Goal: Find specific page/section

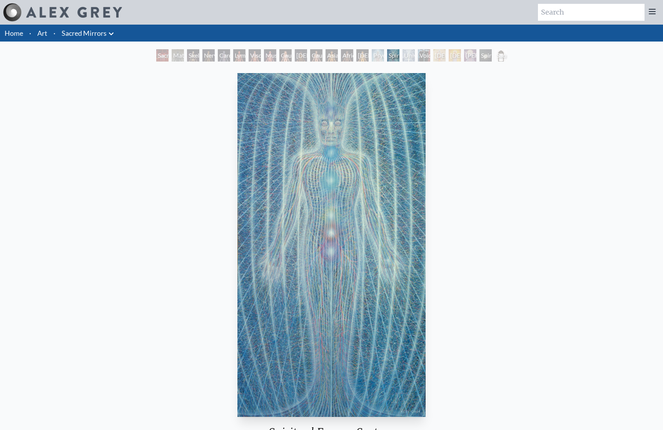
click at [90, 38] on link "Sacred Mirrors" at bounding box center [84, 33] width 45 height 11
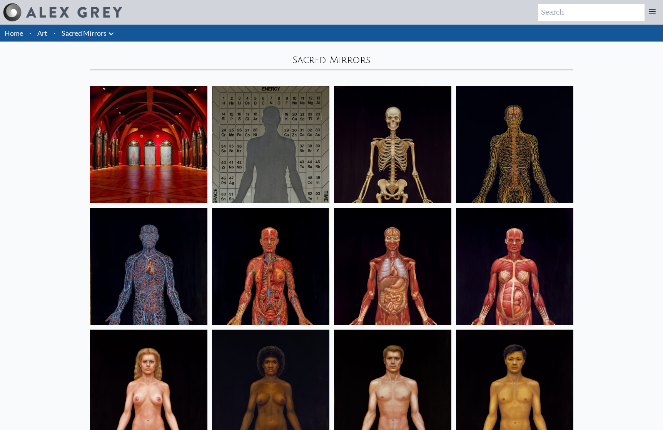
click at [47, 38] on link "Art" at bounding box center [42, 33] width 10 height 11
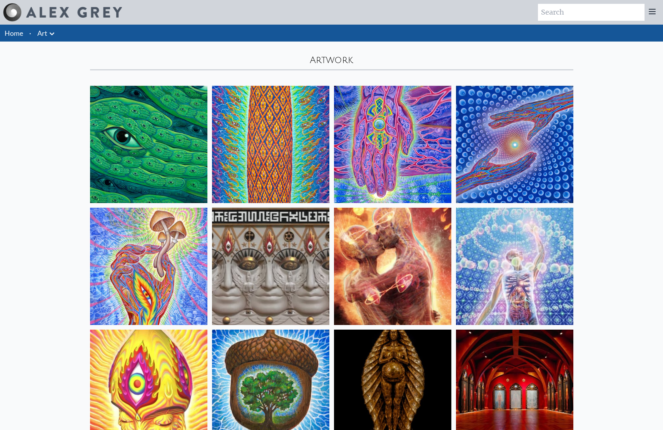
click at [22, 37] on link "Home" at bounding box center [14, 33] width 18 height 8
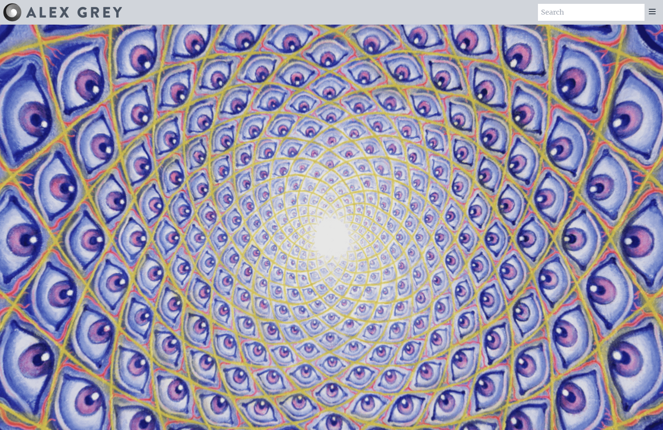
click at [546, 18] on input "search" at bounding box center [591, 12] width 107 height 17
type input "energy system"
